Goal: Information Seeking & Learning: Check status

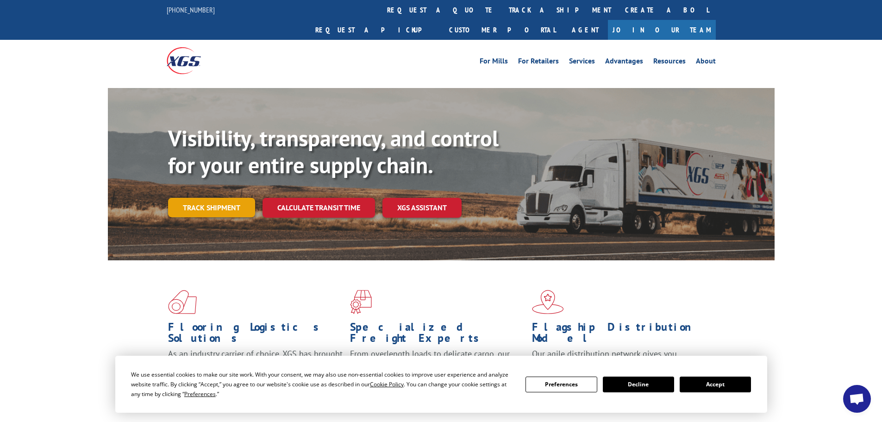
click at [227, 198] on link "Track shipment" at bounding box center [211, 207] width 87 height 19
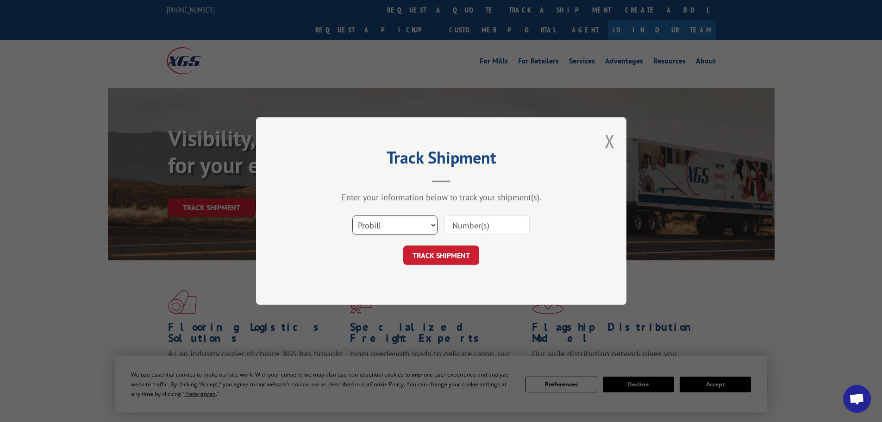
click at [427, 225] on select "Select category... Probill BOL PO" at bounding box center [394, 224] width 85 height 19
select select "po"
click at [352, 215] on select "Select category... Probill BOL PO" at bounding box center [394, 224] width 85 height 19
click at [493, 230] on input at bounding box center [487, 224] width 85 height 19
paste input "83509921"
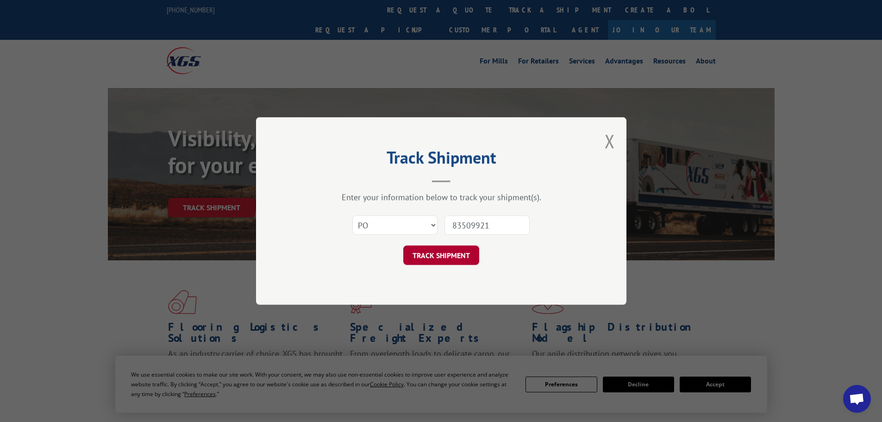
type input "83509921"
click at [459, 251] on button "TRACK SHIPMENT" at bounding box center [441, 254] width 76 height 19
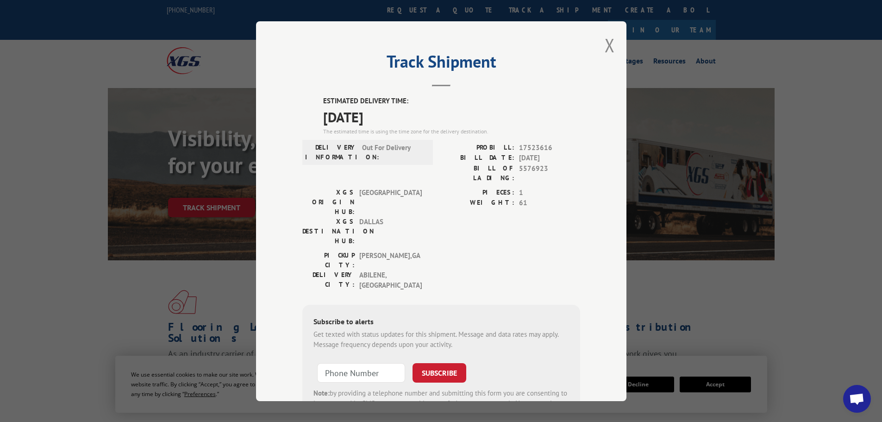
drag, startPoint x: 410, startPoint y: 114, endPoint x: 309, endPoint y: 102, distance: 101.7
click at [309, 102] on div "ESTIMATED DELIVERY TIME: [DATE] The estimated time is using the time zone for t…" at bounding box center [441, 263] width 278 height 334
copy div "ESTIMATED DELIVERY TIME: [DATE]"
click at [612, 48] on div "Track Shipment ESTIMATED DELIVERY TIME: [DATE] The estimated time is using the …" at bounding box center [441, 211] width 371 height 380
click at [605, 47] on button "Close modal" at bounding box center [610, 45] width 10 height 25
